Goal: Information Seeking & Learning: Learn about a topic

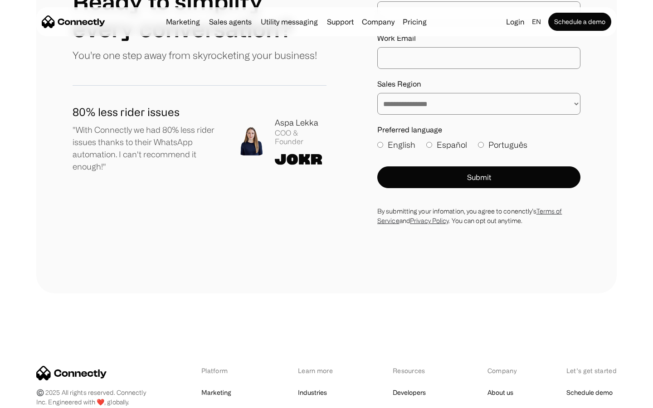
scroll to position [4987, 0]
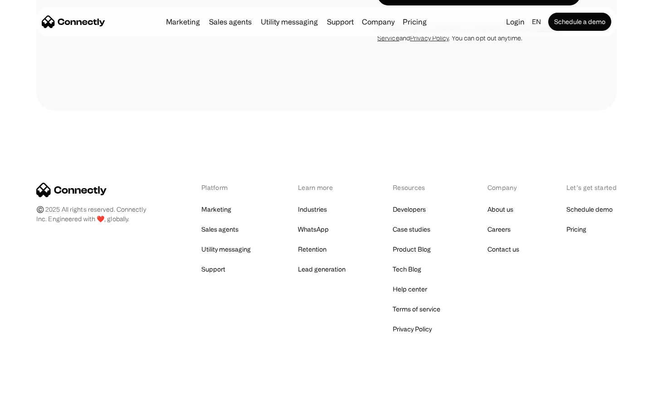
scroll to position [2571, 0]
